Goal: Information Seeking & Learning: Check status

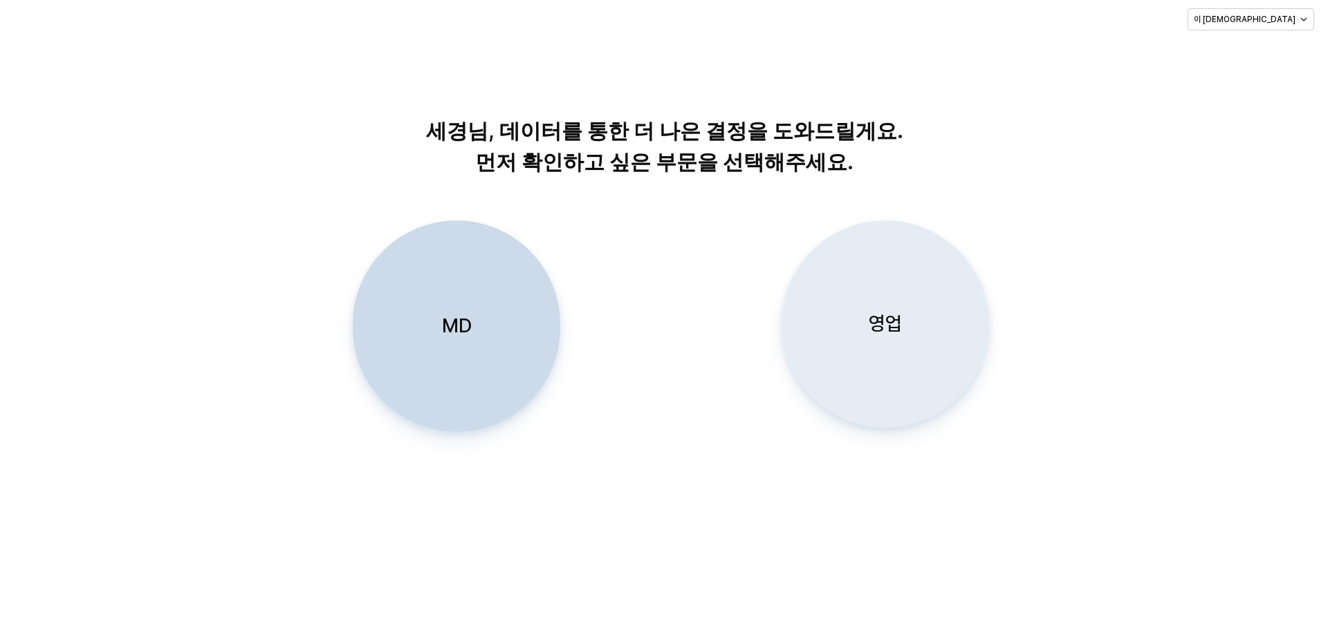
click at [892, 301] on div "영업" at bounding box center [885, 324] width 195 height 206
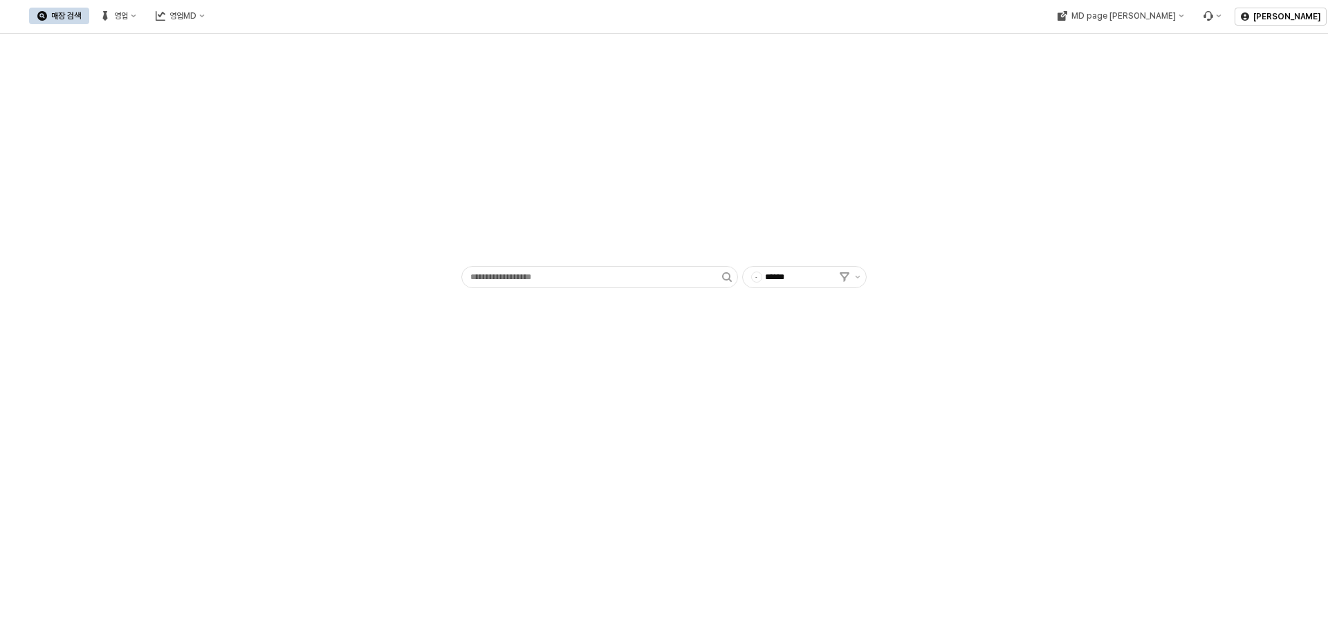
click at [213, 7] on div "매장 검색 영업 영업MD" at bounding box center [121, 15] width 184 height 29
click at [128, 17] on div "영업" at bounding box center [121, 16] width 14 height 10
click at [248, 38] on div "목표매출 달성현황" at bounding box center [272, 41] width 73 height 11
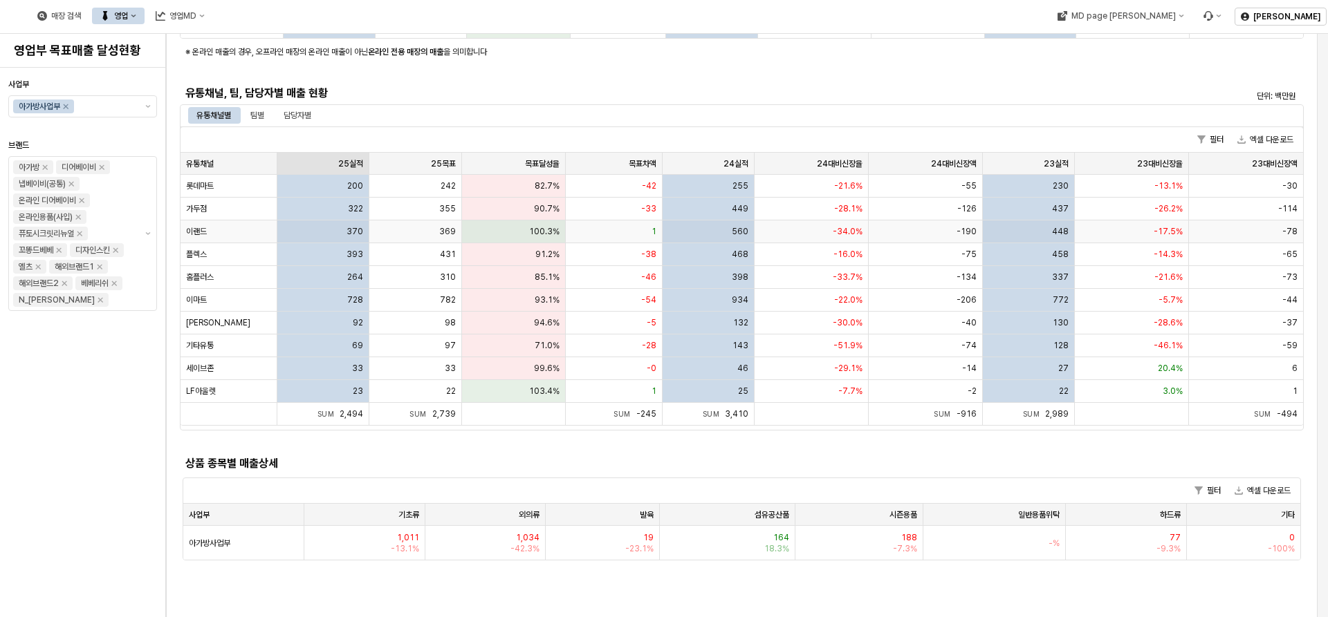
scroll to position [346, 0]
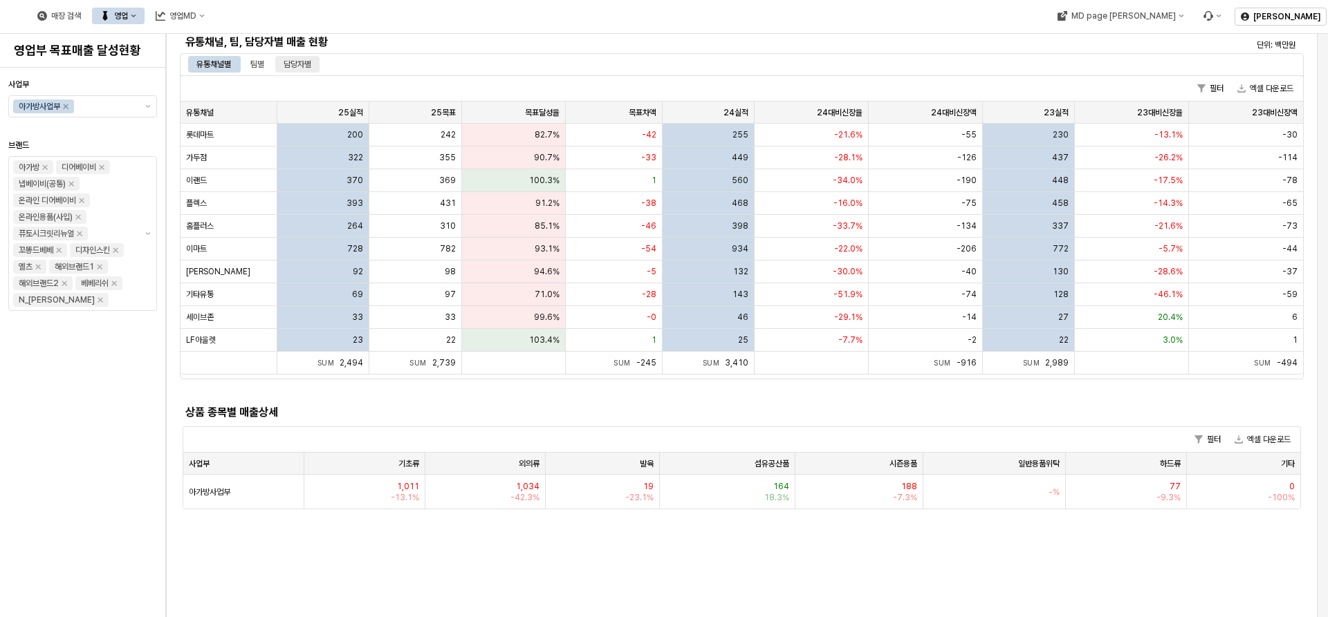
click at [291, 66] on div "담당자별" at bounding box center [298, 64] width 28 height 17
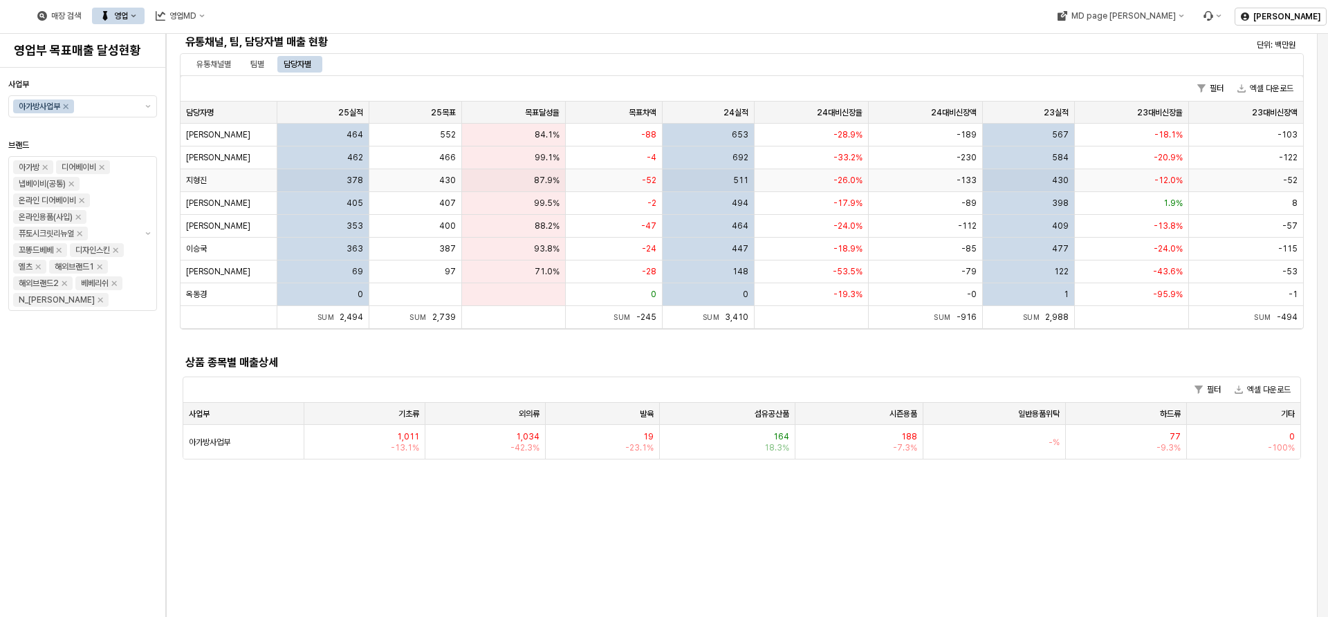
scroll to position [277, 0]
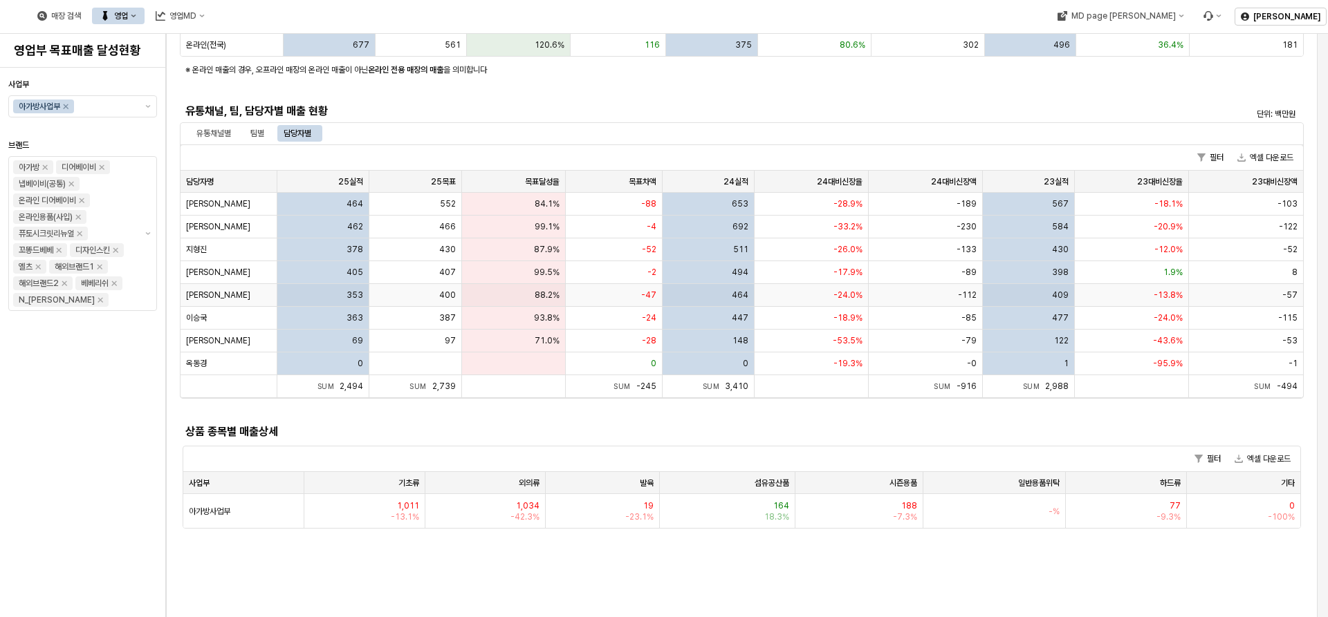
click at [475, 301] on div "88.2%" at bounding box center [514, 295] width 104 height 23
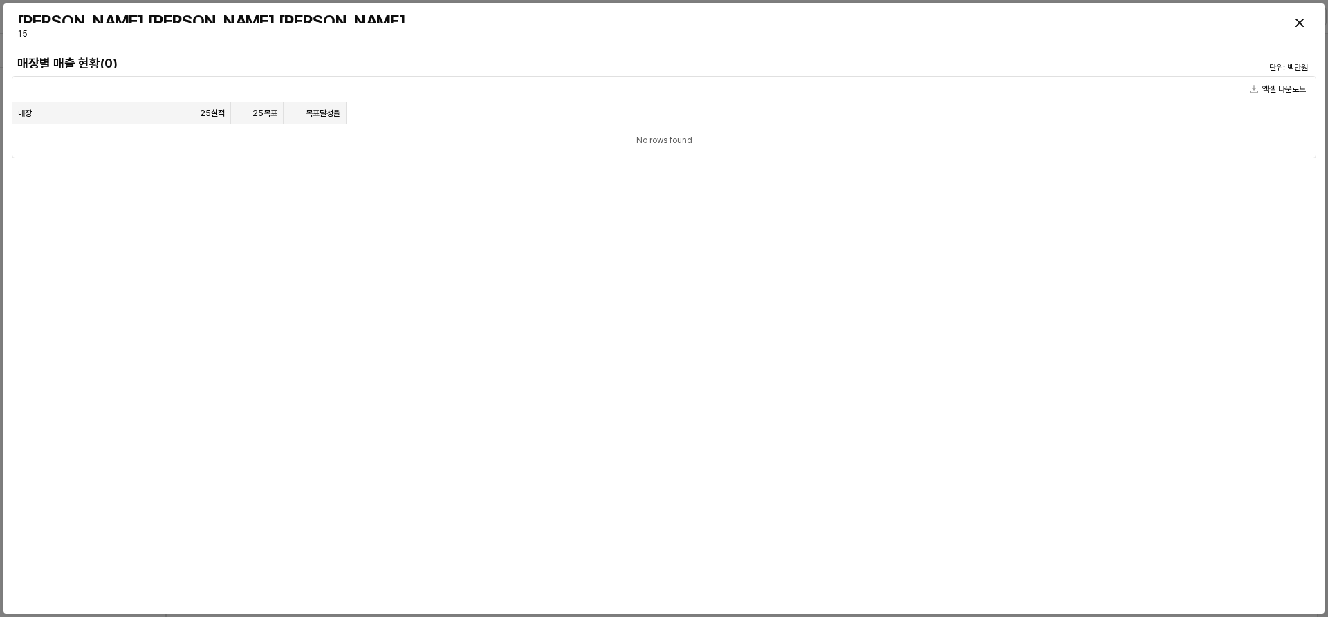
click at [367, 290] on div "매장별 매출 현황(0) 단위: 백만원 엑셀 다운로드 매장 매장 25실적 25실적 25목표 25목표 목표달성율 목표달성율 No rows found" at bounding box center [664, 331] width 1304 height 555
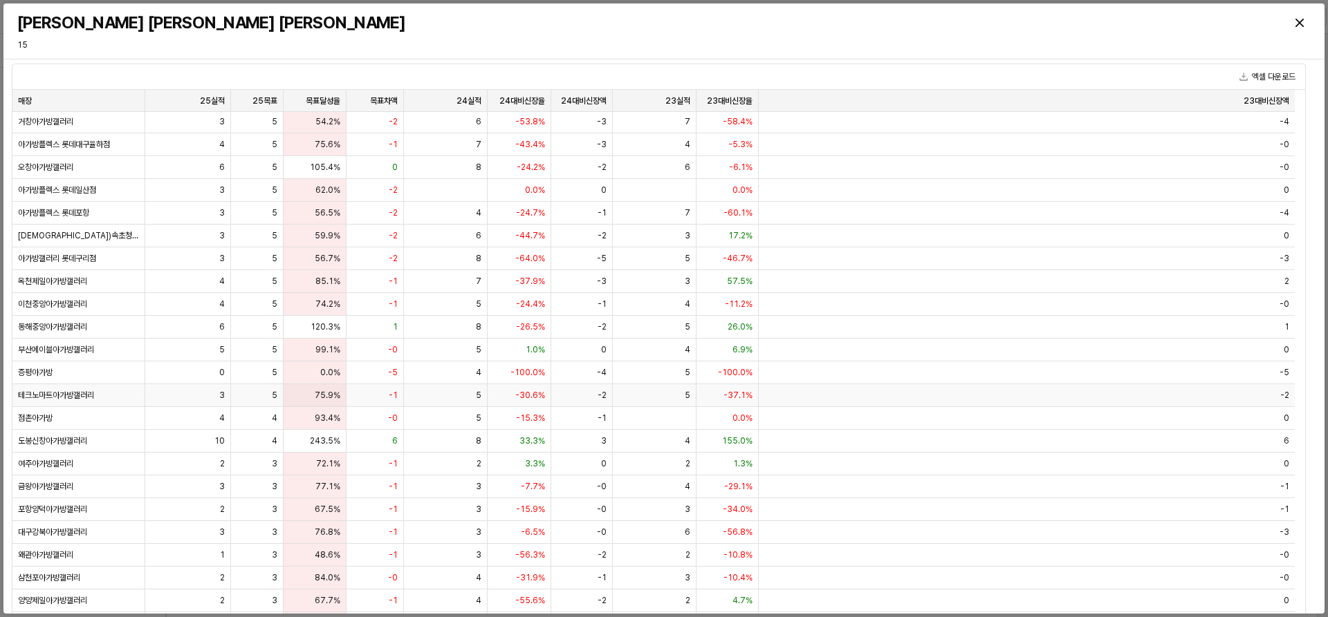
scroll to position [93, 0]
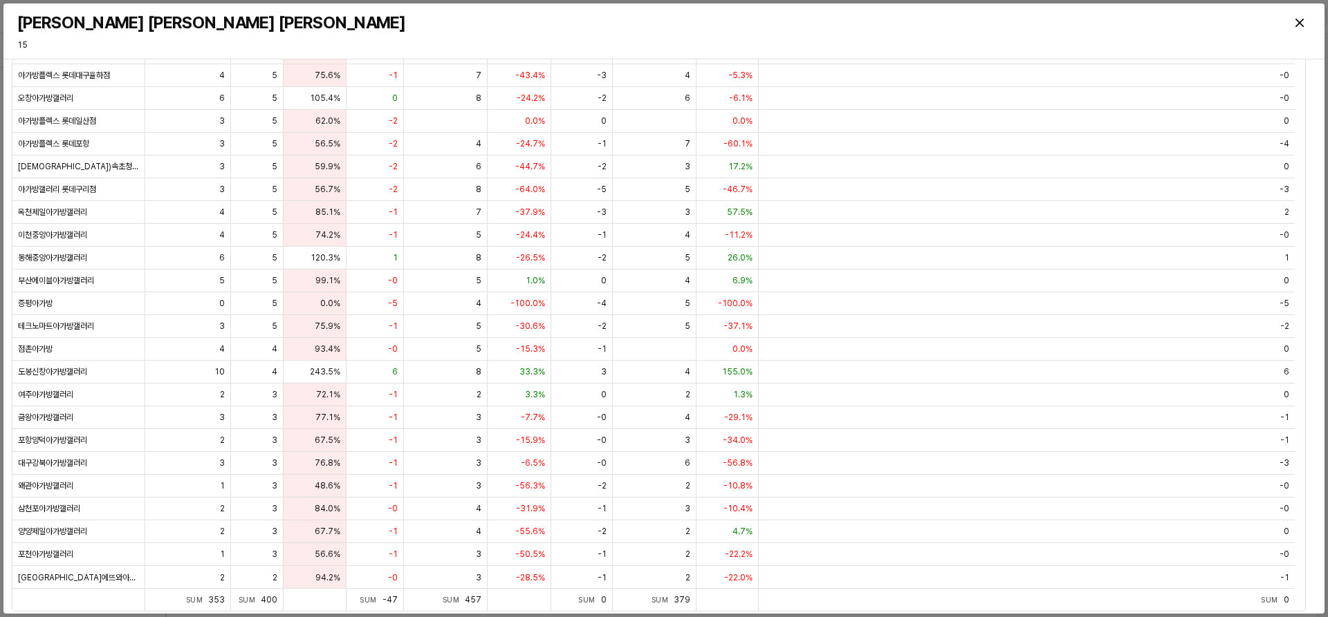
click at [430, 20] on h3 "[PERSON_NAME] [PERSON_NAME] [PERSON_NAME]" at bounding box center [500, 22] width 967 height 19
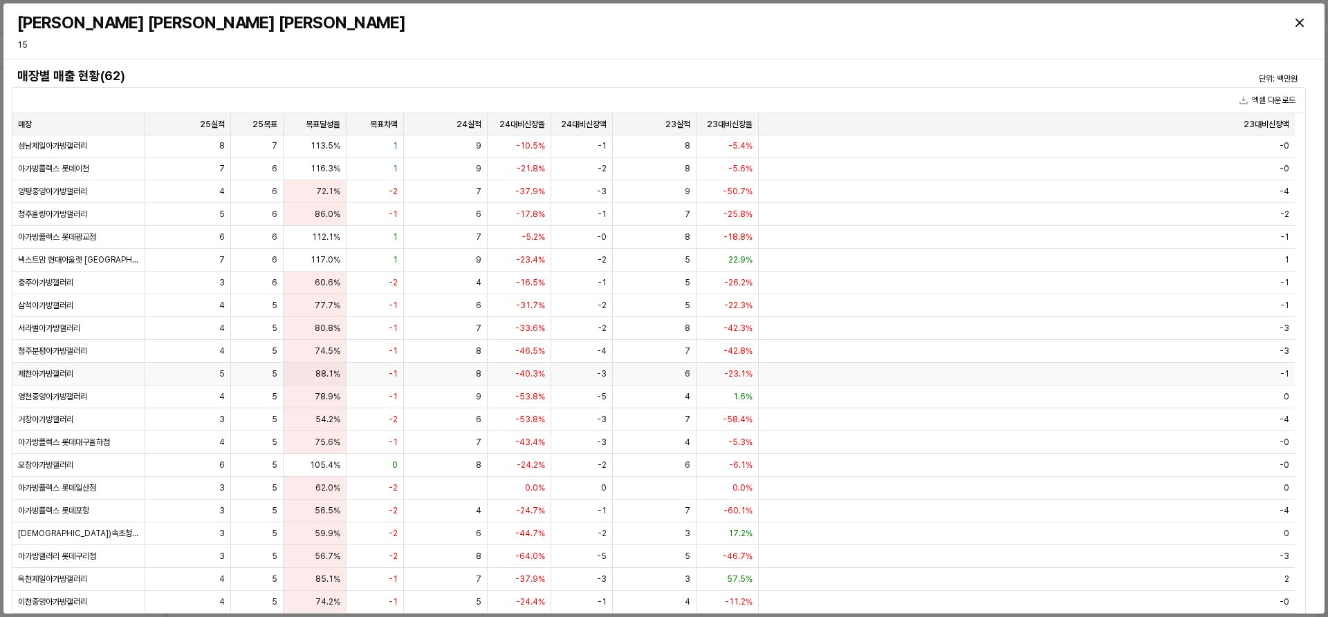
scroll to position [592, 0]
click at [1297, 24] on icon "Close" at bounding box center [1299, 23] width 8 height 8
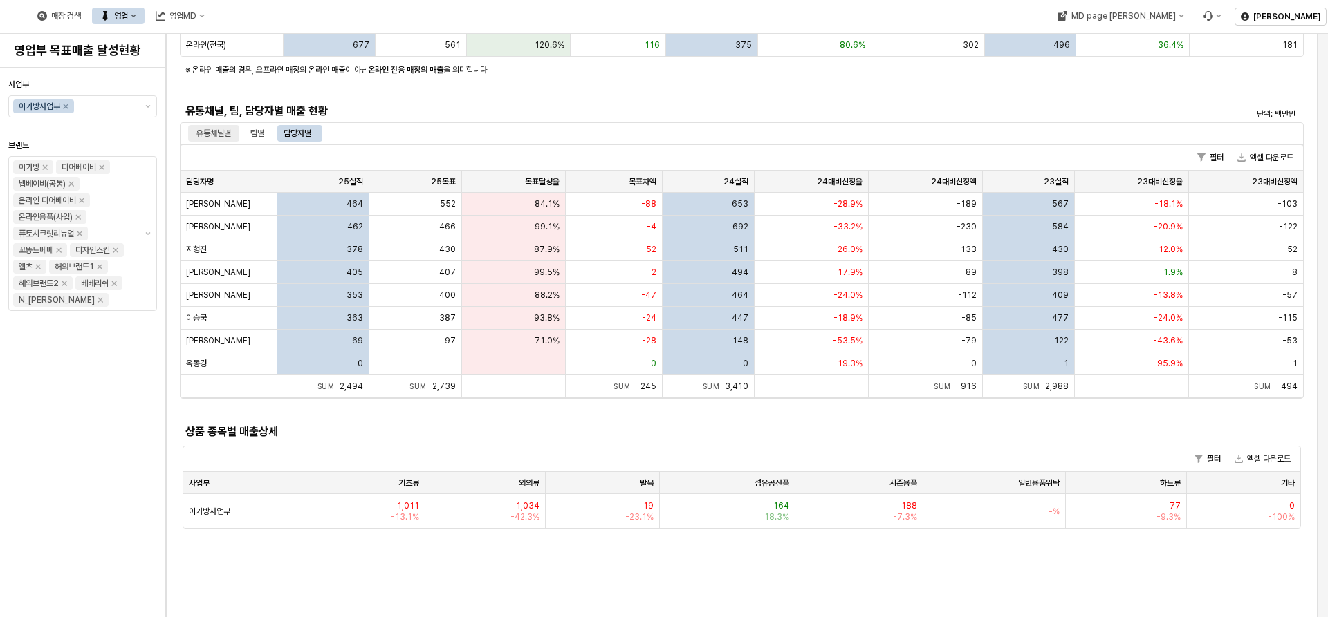
click at [228, 134] on div "유통채널별" at bounding box center [213, 133] width 35 height 17
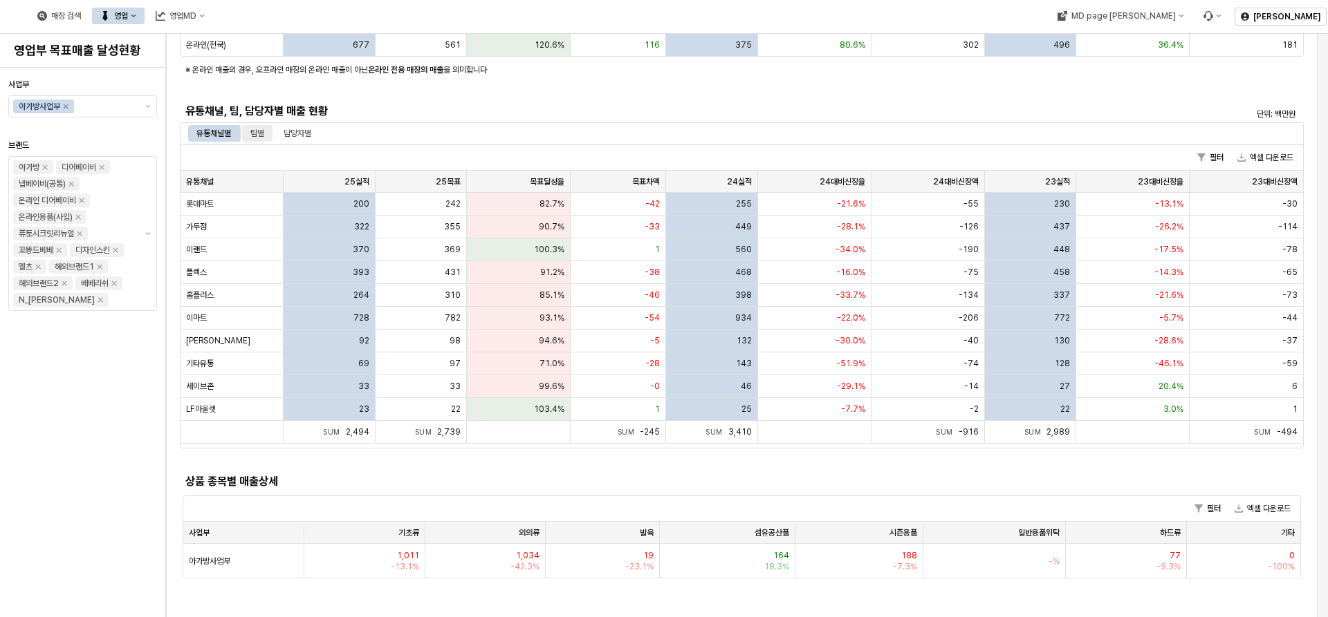
click at [261, 125] on div "팀별" at bounding box center [257, 133] width 14 height 17
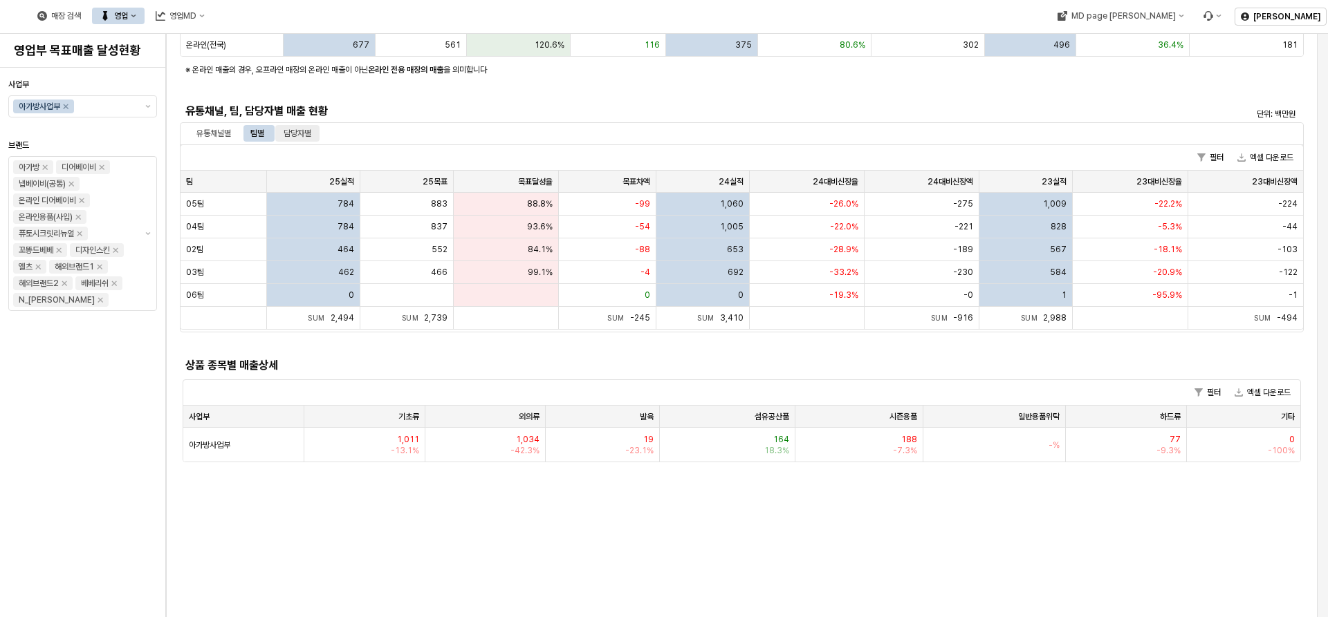
click at [310, 130] on div "담당자별" at bounding box center [298, 133] width 28 height 17
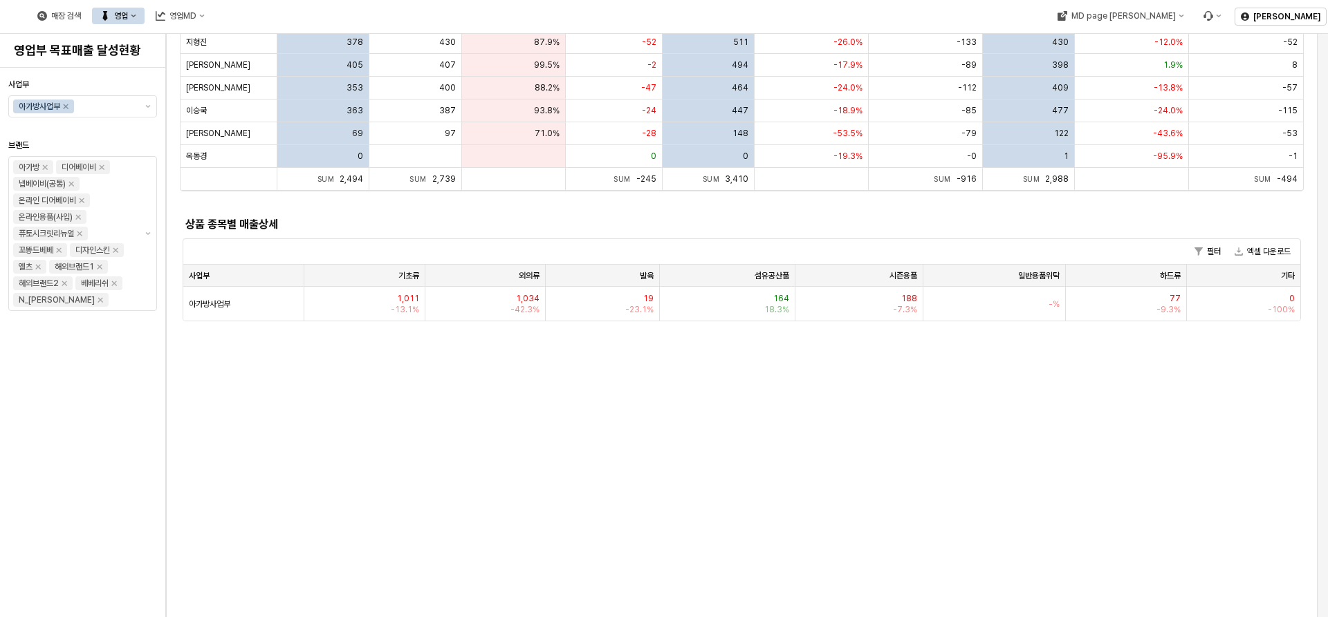
scroll to position [415, 0]
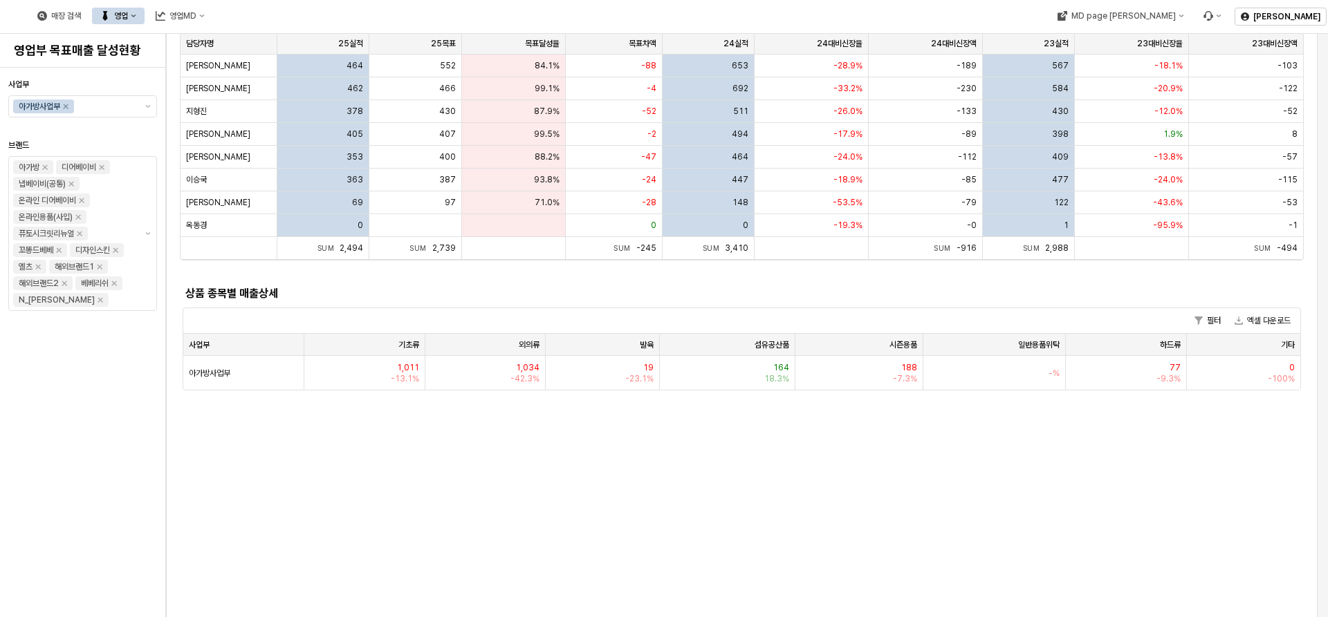
drag, startPoint x: 482, startPoint y: 471, endPoint x: 394, endPoint y: 466, distance: 88.0
drag, startPoint x: 393, startPoint y: 448, endPoint x: 435, endPoint y: 448, distance: 41.5
drag, startPoint x: 447, startPoint y: 448, endPoint x: 574, endPoint y: 449, distance: 127.2
click at [405, 374] on span "-13.1%" at bounding box center [405, 378] width 28 height 11
click at [374, 346] on div "기초류 기초류" at bounding box center [364, 345] width 121 height 22
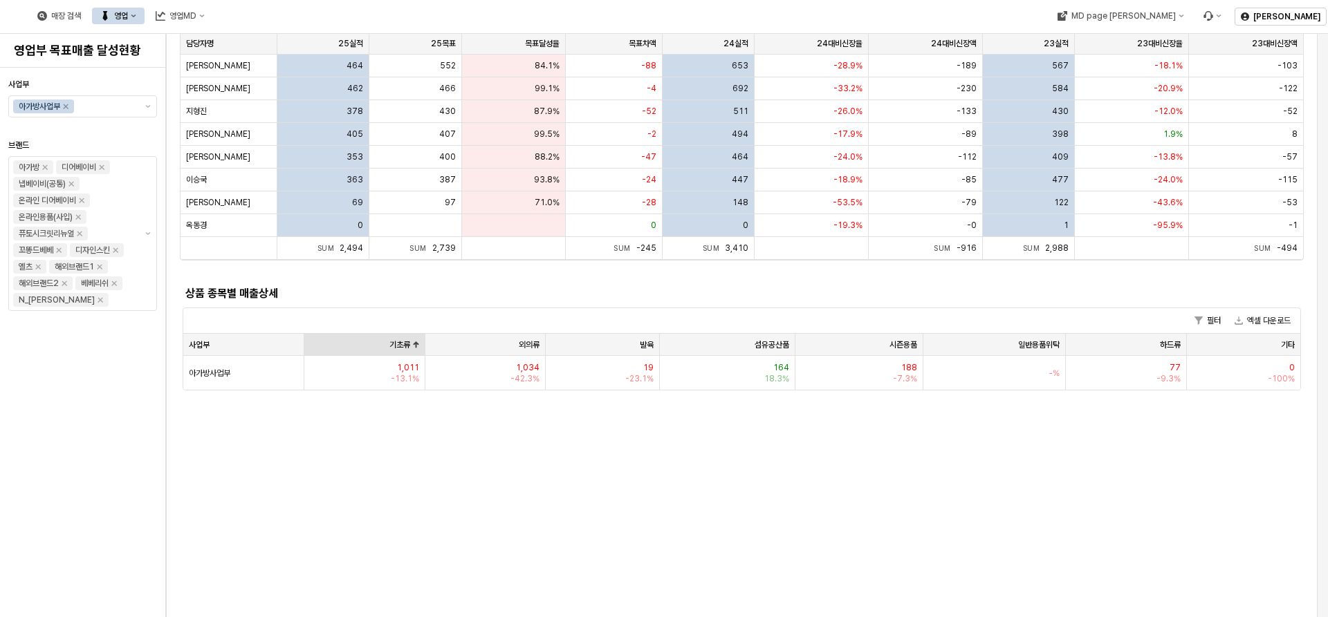
click at [384, 342] on div "기초류 기초류" at bounding box center [364, 345] width 121 height 22
click at [384, 380] on div "1,011 -13.1%" at bounding box center [364, 373] width 121 height 34
click at [402, 370] on span "1,011" at bounding box center [408, 367] width 22 height 11
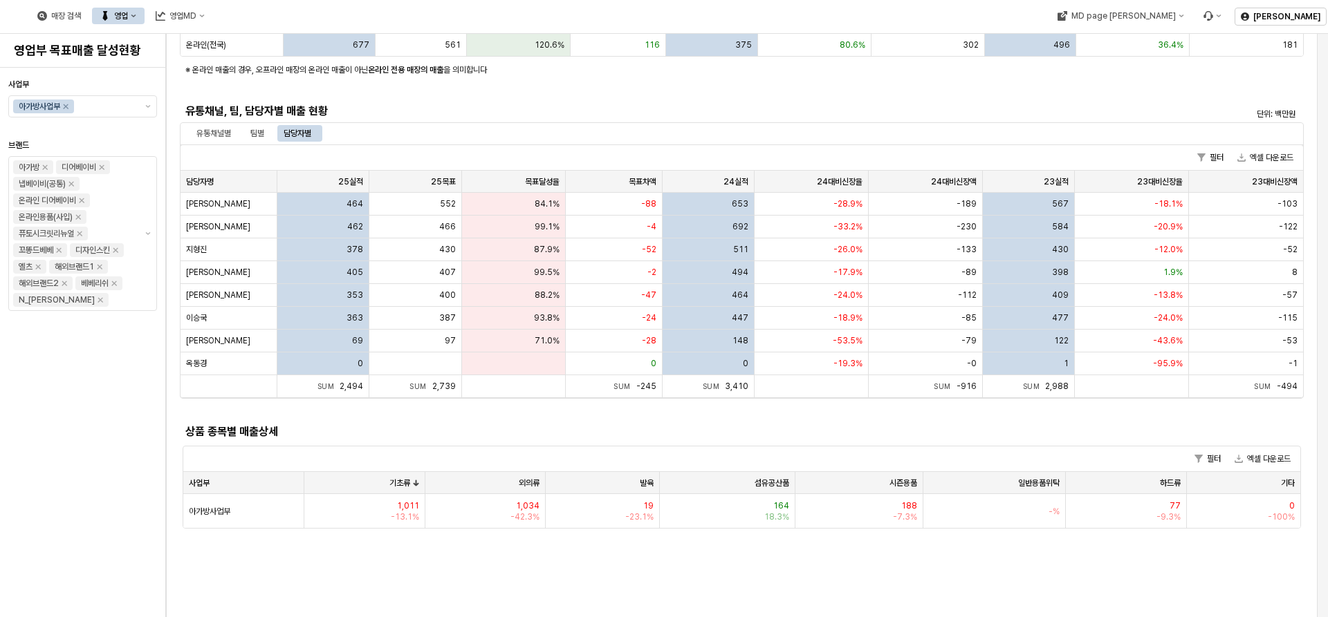
scroll to position [0, 0]
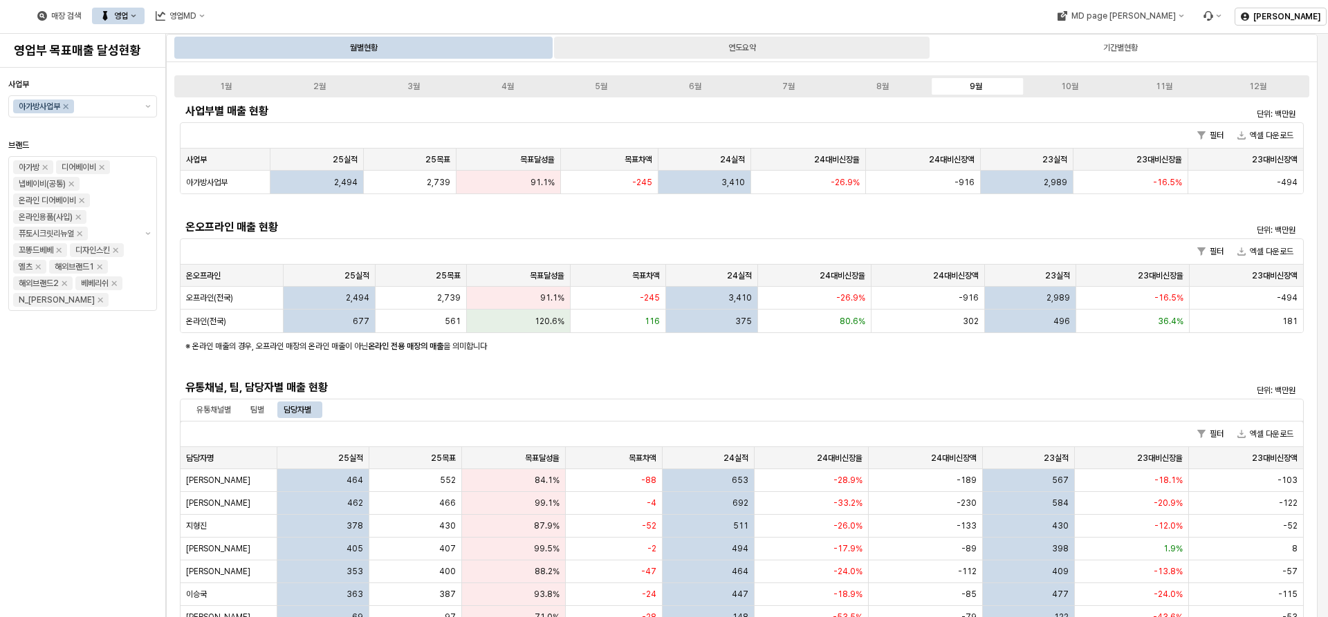
click at [734, 56] on div "연도요약" at bounding box center [741, 48] width 375 height 22
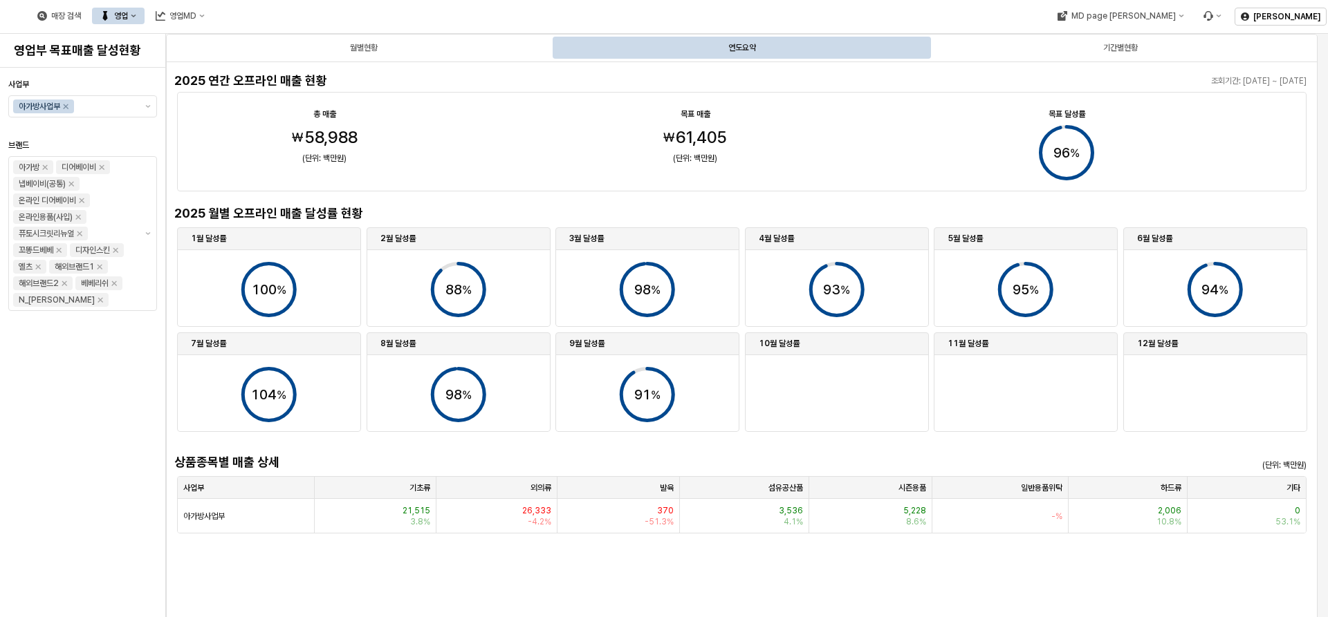
click at [411, 35] on div "월별현황 연도요약 기간별현황" at bounding box center [741, 48] width 1151 height 28
click at [438, 43] on div "월별현황" at bounding box center [363, 48] width 375 height 22
